Goal: Information Seeking & Learning: Find specific fact

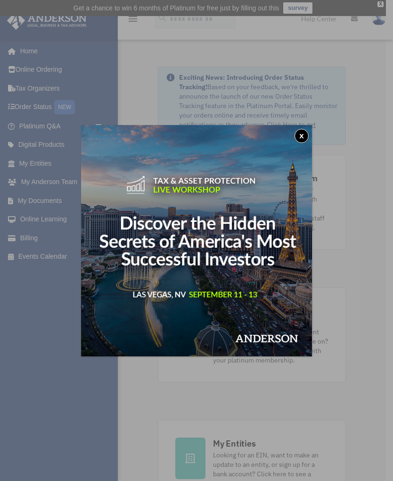
click at [302, 139] on button "x" at bounding box center [302, 136] width 14 height 14
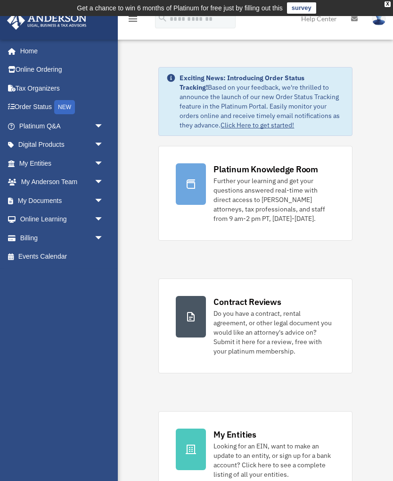
click at [100, 121] on span "arrow_drop_down" at bounding box center [103, 126] width 19 height 19
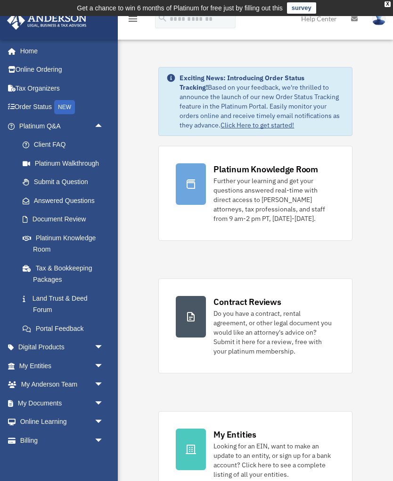
click at [91, 200] on link "Answered Questions" at bounding box center [65, 200] width 105 height 19
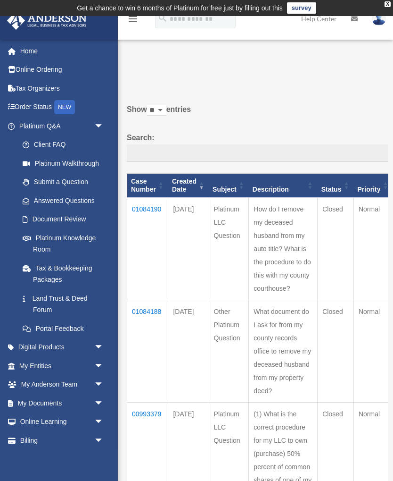
click at [263, 279] on td "How do I remove my deceased husband from my auto title? What is the procedure t…" at bounding box center [283, 248] width 69 height 102
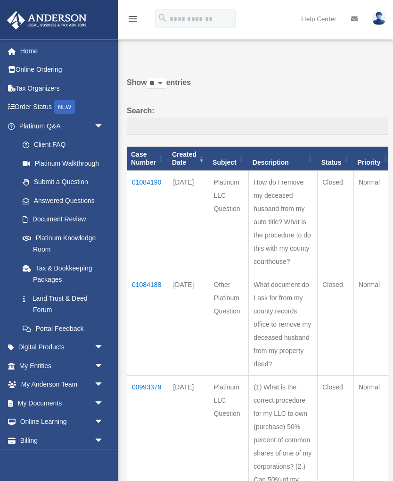
scroll to position [27, 0]
click at [83, 181] on link "Submit a Question" at bounding box center [63, 182] width 100 height 19
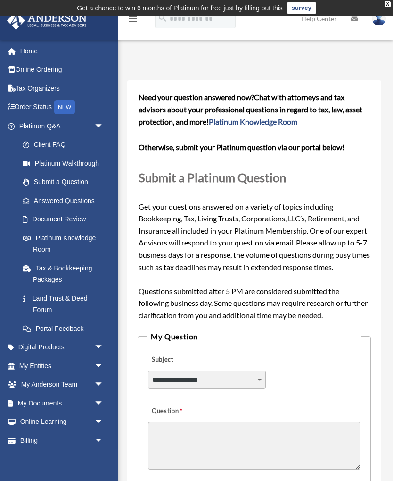
click at [88, 198] on link "Answered Questions" at bounding box center [65, 200] width 105 height 19
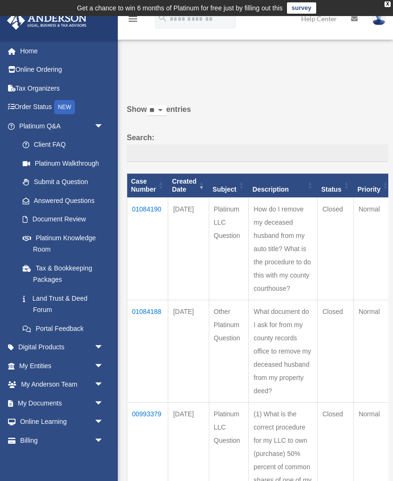
click at [381, 21] on img at bounding box center [379, 19] width 14 height 14
click at [42, 437] on link "Billing arrow_drop_down" at bounding box center [62, 440] width 111 height 19
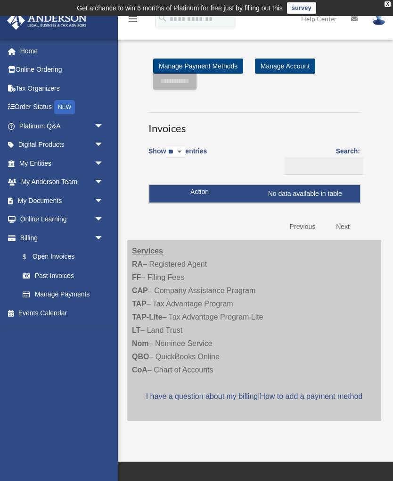
click at [78, 135] on link "Digital Products arrow_drop_down" at bounding box center [62, 144] width 111 height 19
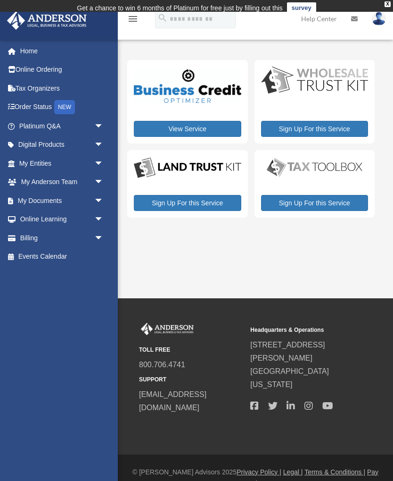
click at [79, 124] on link "Platinum Q&A arrow_drop_down" at bounding box center [62, 126] width 111 height 19
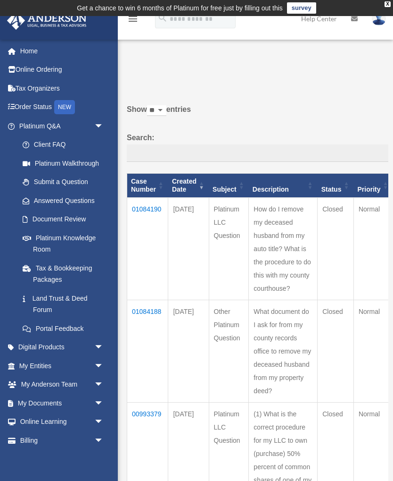
click at [67, 297] on link "Land Trust & Deed Forum" at bounding box center [63, 304] width 100 height 30
click at [82, 201] on link "Answered Questions" at bounding box center [60, 200] width 95 height 19
click at [379, 188] on th "Priority" at bounding box center [374, 186] width 40 height 24
click at [329, 208] on td "Closed" at bounding box center [336, 248] width 36 height 102
click at [290, 286] on td "How do I remove my deceased husband from my auto title? What is the procedure t…" at bounding box center [283, 248] width 69 height 102
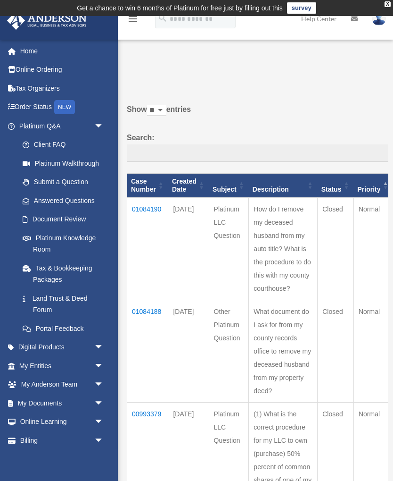
click at [284, 281] on td "How do I remove my deceased husband from my auto title? What is the procedure t…" at bounding box center [283, 248] width 69 height 102
click at [284, 266] on td "How do I remove my deceased husband from my auto title? What is the procedure t…" at bounding box center [283, 248] width 69 height 102
click at [282, 267] on td "How do I remove my deceased husband from my auto title? What is the procedure t…" at bounding box center [283, 248] width 69 height 102
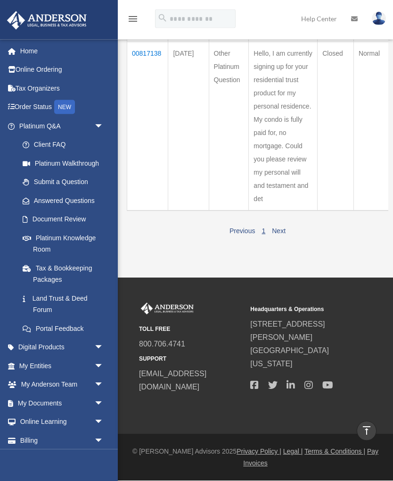
scroll to position [1468, 0]
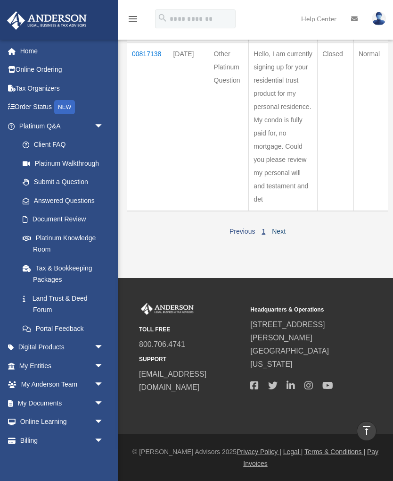
click at [285, 235] on link "Next" at bounding box center [279, 231] width 14 height 8
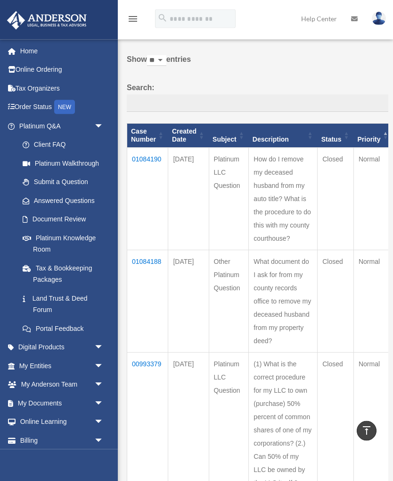
scroll to position [0, 0]
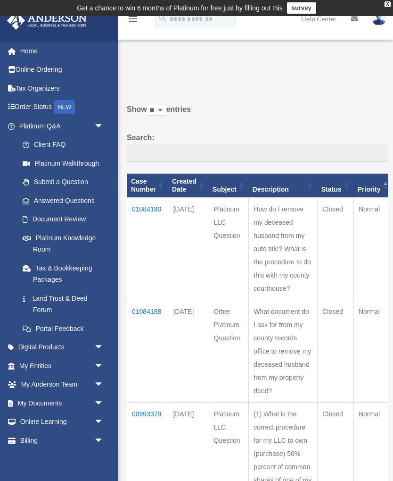
click at [167, 106] on select "** ** ** ***" at bounding box center [156, 110] width 19 height 11
select select "***"
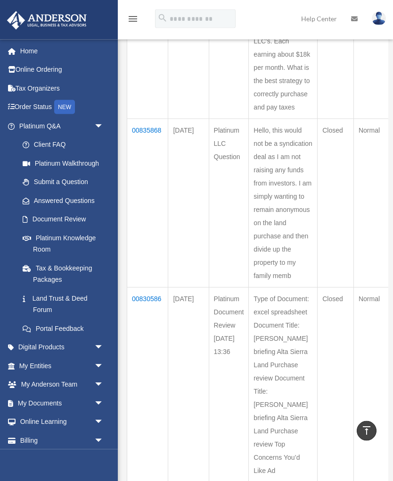
scroll to position [594, 0]
click at [70, 196] on link "Answered Questions" at bounding box center [60, 200] width 95 height 19
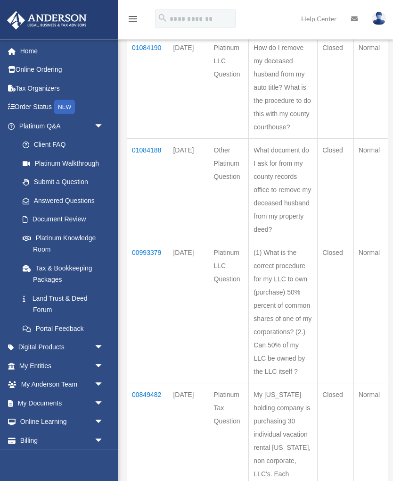
scroll to position [161, 0]
click at [152, 187] on td "01084188" at bounding box center [147, 189] width 41 height 102
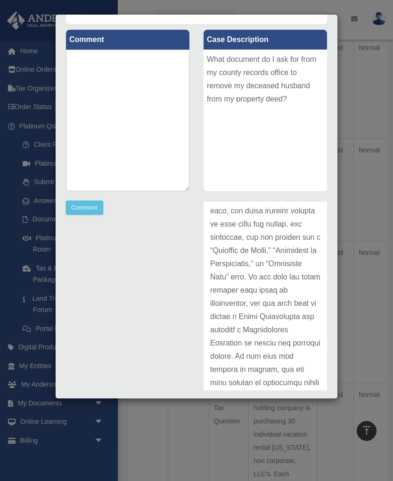
scroll to position [100, 0]
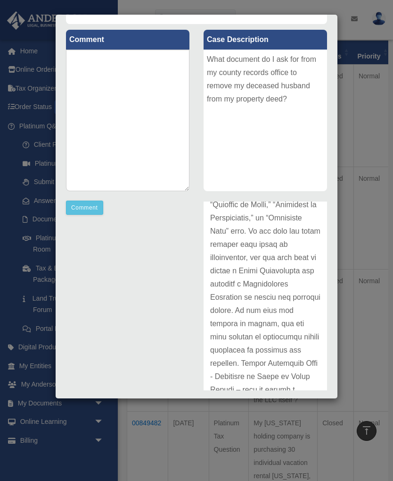
scroll to position [132, 0]
click at [361, 169] on div "Case Detail × Other Platinum Question Case Number 01084188 Created Date August …" at bounding box center [196, 240] width 393 height 481
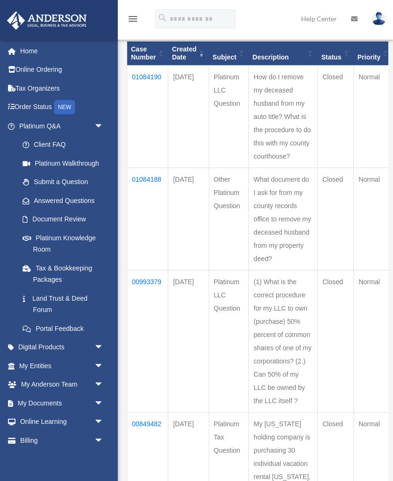
click at [385, 18] on img at bounding box center [379, 19] width 14 height 14
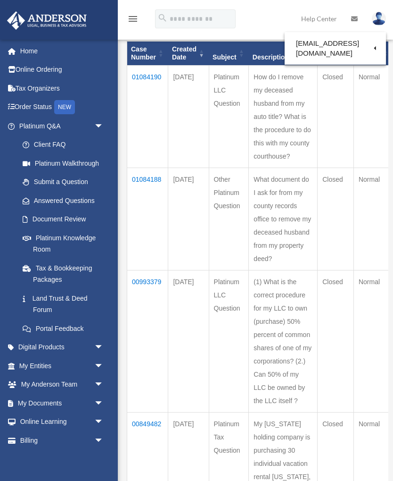
click at [215, 83] on link "Logout" at bounding box center [226, 82] width 94 height 19
